Goal: Entertainment & Leisure: Consume media (video, audio)

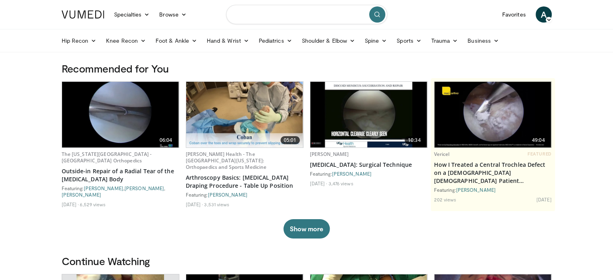
click at [259, 19] on input "Search topics, interventions" at bounding box center [306, 14] width 161 height 19
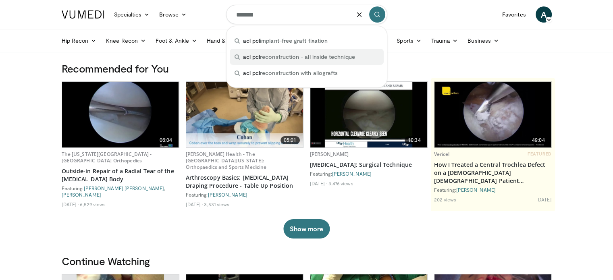
click at [317, 58] on span "acl pcl reconstruction - all inside technique" at bounding box center [299, 57] width 112 height 8
type input "**********"
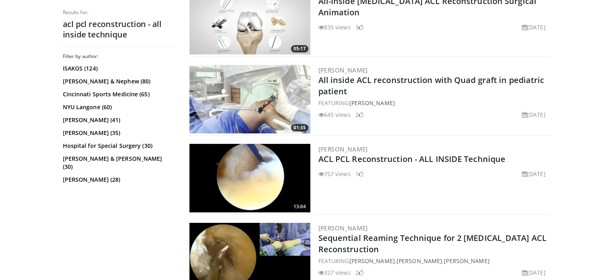
scroll to position [282, 0]
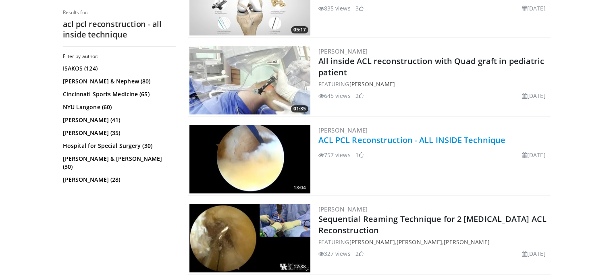
click at [368, 142] on link "ACL PCL Reconstruction - ALL INSIDE Technique" at bounding box center [413, 140] width 188 height 11
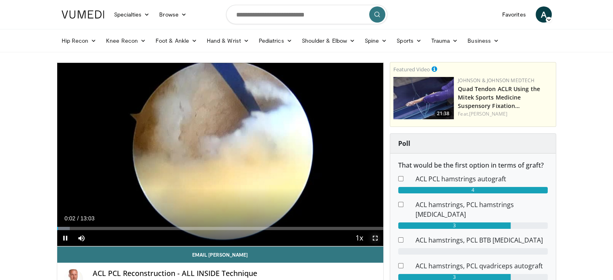
click at [372, 238] on span "Video Player" at bounding box center [375, 238] width 16 height 16
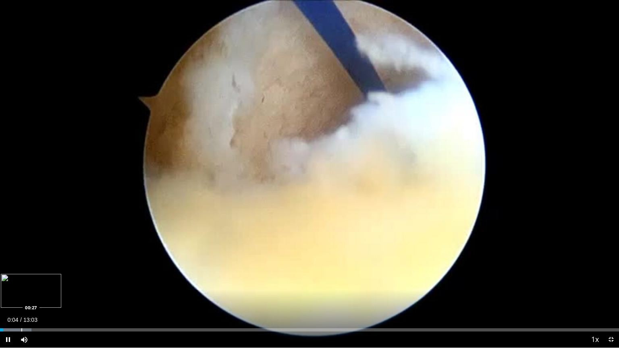
click at [21, 280] on div "Loaded : 5.06% 00:04 00:27" at bounding box center [309, 330] width 619 height 3
click at [35, 280] on div "Progress Bar" at bounding box center [35, 330] width 1 height 3
click at [48, 280] on div "Loaded : 8.94% 00:45 01:00" at bounding box center [309, 328] width 619 height 8
click at [60, 280] on div "Loaded : 8.94% 01:01 01:15" at bounding box center [309, 328] width 619 height 8
click at [49, 280] on div "Loaded : 10.22% 01:16 01:00" at bounding box center [309, 330] width 619 height 3
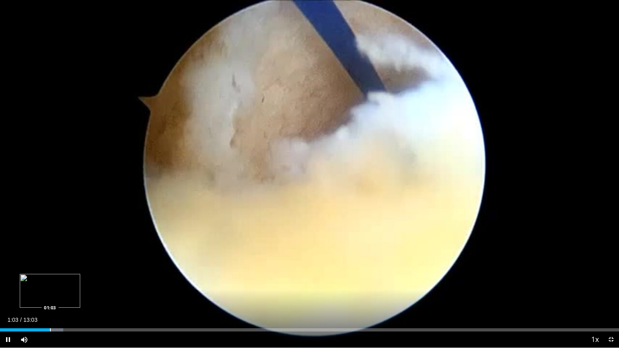
click at [50, 280] on div "10 seconds Tap to unmute" at bounding box center [309, 174] width 619 height 348
click at [53, 280] on div "Progress Bar" at bounding box center [52, 330] width 1 height 3
click at [9, 280] on span "Video Player" at bounding box center [8, 340] width 16 height 16
click at [70, 280] on div "Progress Bar" at bounding box center [70, 330] width 1 height 3
click at [87, 280] on div "Progress Bar" at bounding box center [87, 330] width 1 height 3
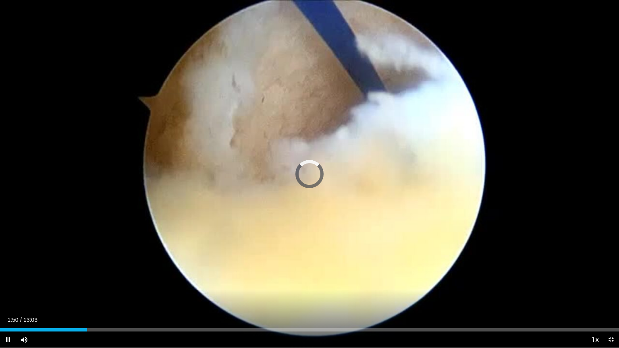
click at [96, 280] on div "Current Time 1:50 / Duration 13:03 Pause Skip Backward Skip Forward Mute 11% Lo…" at bounding box center [309, 340] width 619 height 16
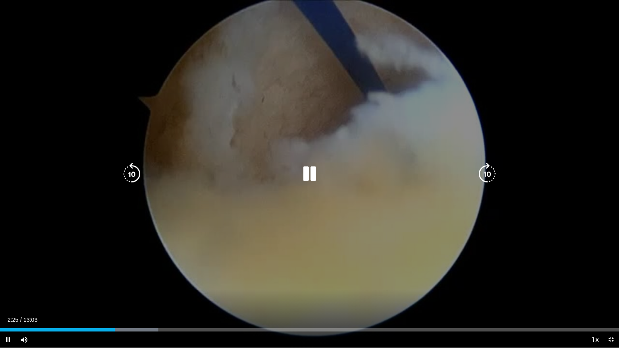
click at [162, 280] on div "Loaded : 25.56% 02:25 03:25" at bounding box center [309, 328] width 619 height 8
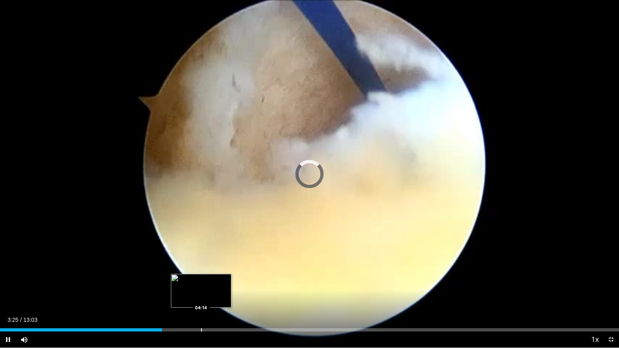
click at [201, 280] on div "Loaded : 0.00% 03:25 04:14" at bounding box center [309, 328] width 619 height 8
click at [221, 280] on div "Loaded : 0.00% 04:14 04:38" at bounding box center [309, 328] width 619 height 8
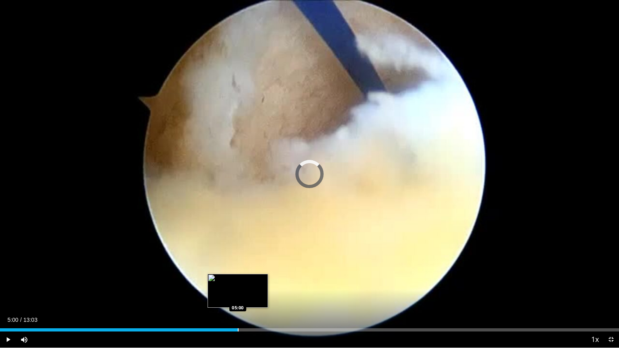
click at [238, 280] on div "Loaded : 0.00% 05:00 05:00" at bounding box center [309, 328] width 619 height 8
click at [261, 280] on div "Loaded : 0.00% 05:00 05:28" at bounding box center [309, 328] width 619 height 8
